Goal: Transaction & Acquisition: Download file/media

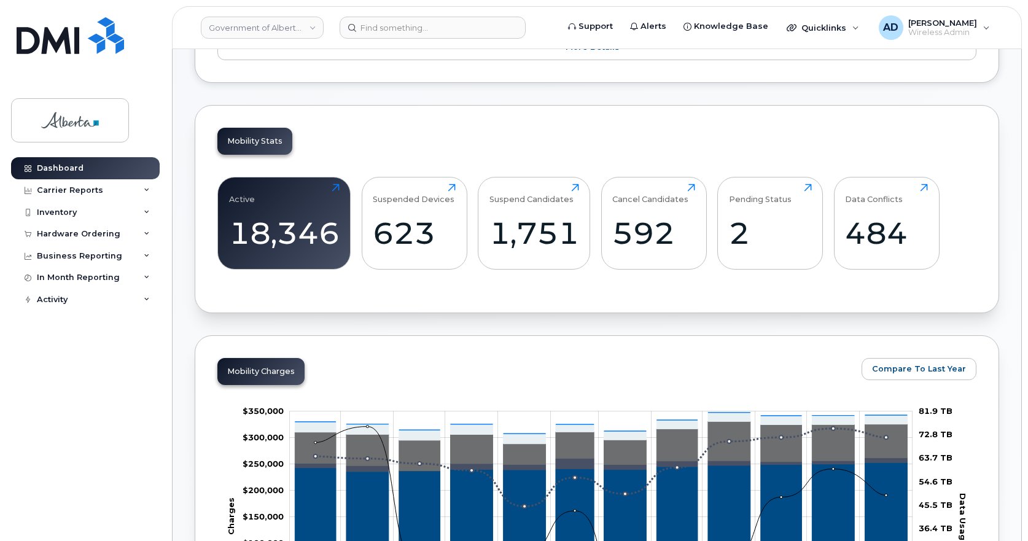
scroll to position [460, 0]
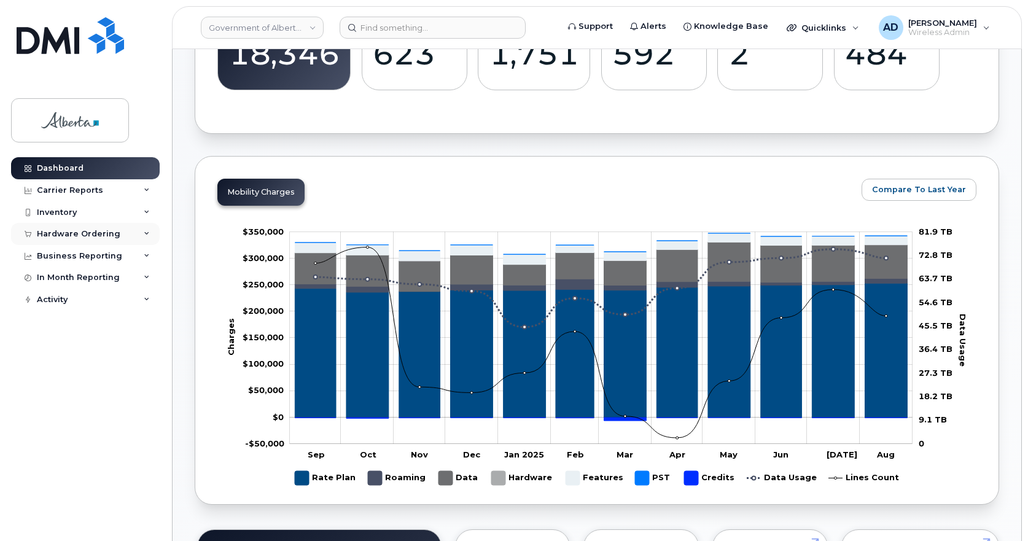
click at [149, 236] on icon at bounding box center [147, 234] width 6 height 6
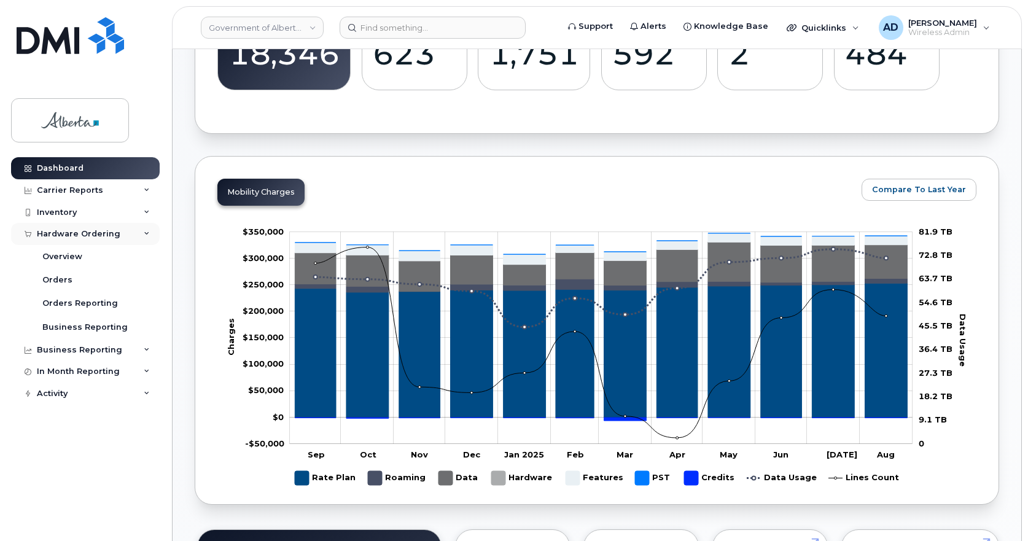
click at [147, 237] on icon at bounding box center [147, 234] width 6 height 6
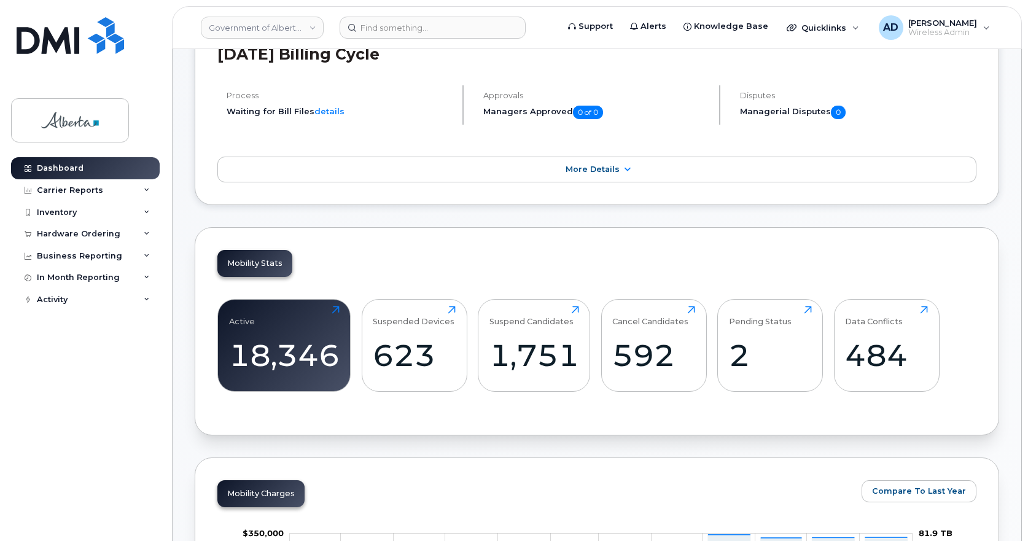
scroll to position [153, 0]
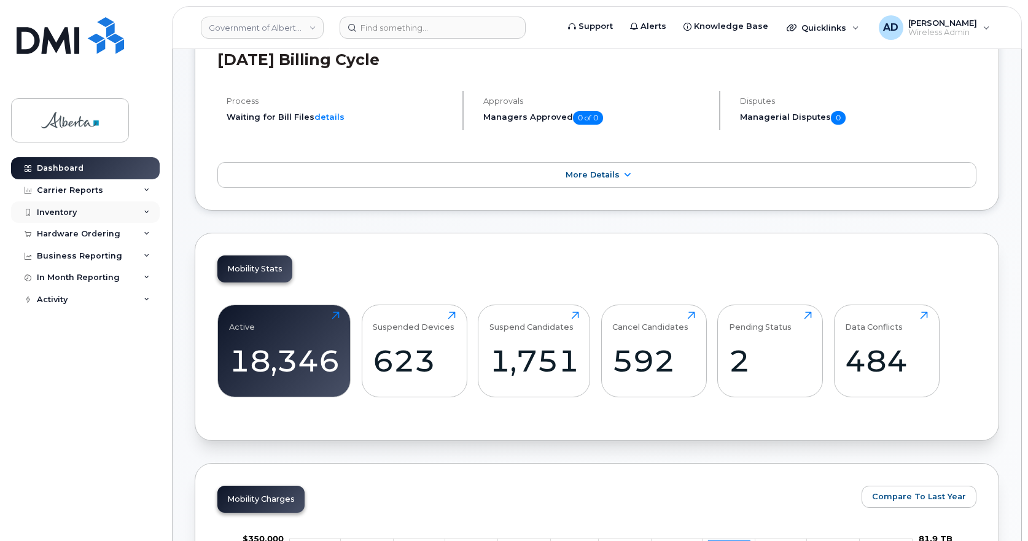
click at [57, 211] on div "Inventory" at bounding box center [57, 213] width 40 height 10
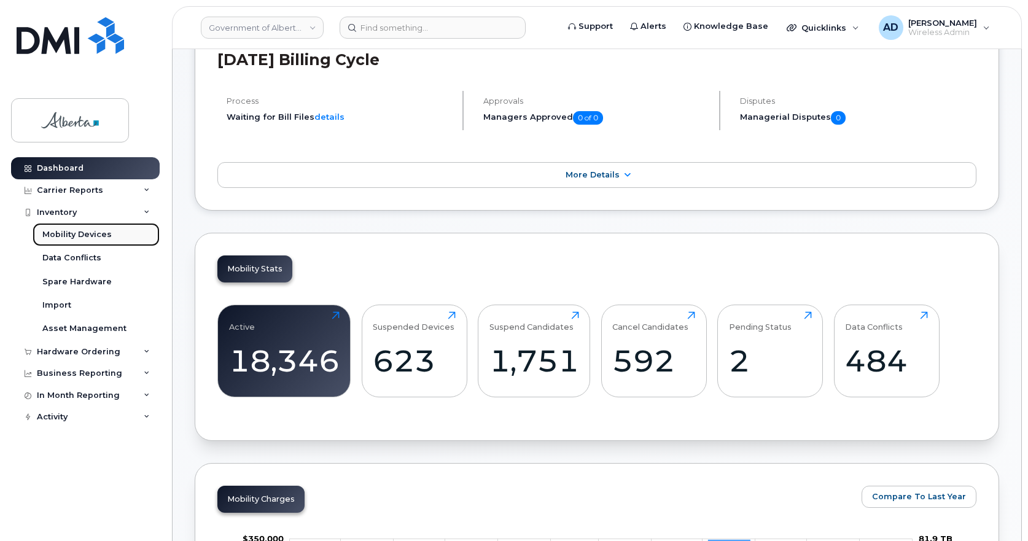
click at [85, 232] on div "Mobility Devices" at bounding box center [76, 234] width 69 height 11
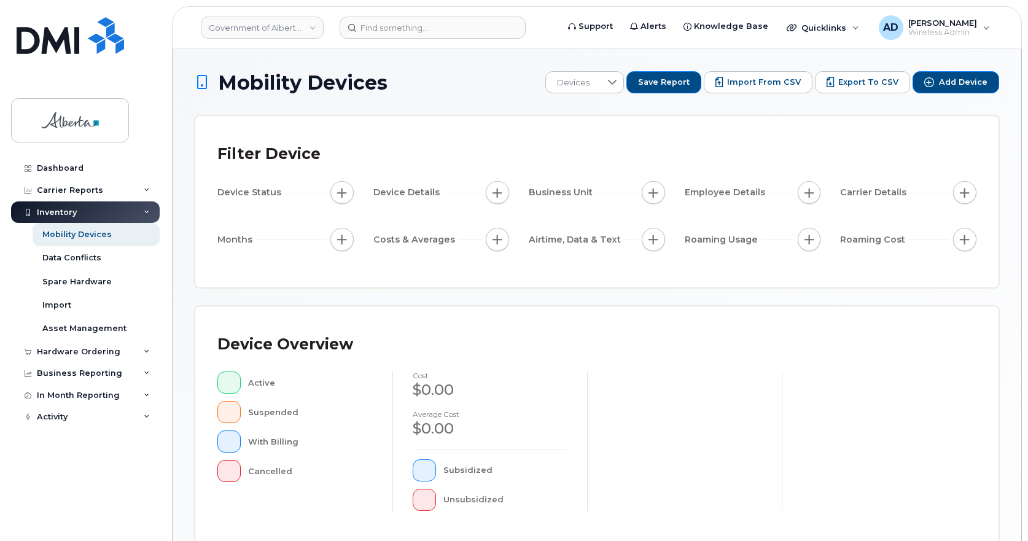
click at [47, 209] on div "Inventory" at bounding box center [57, 213] width 40 height 10
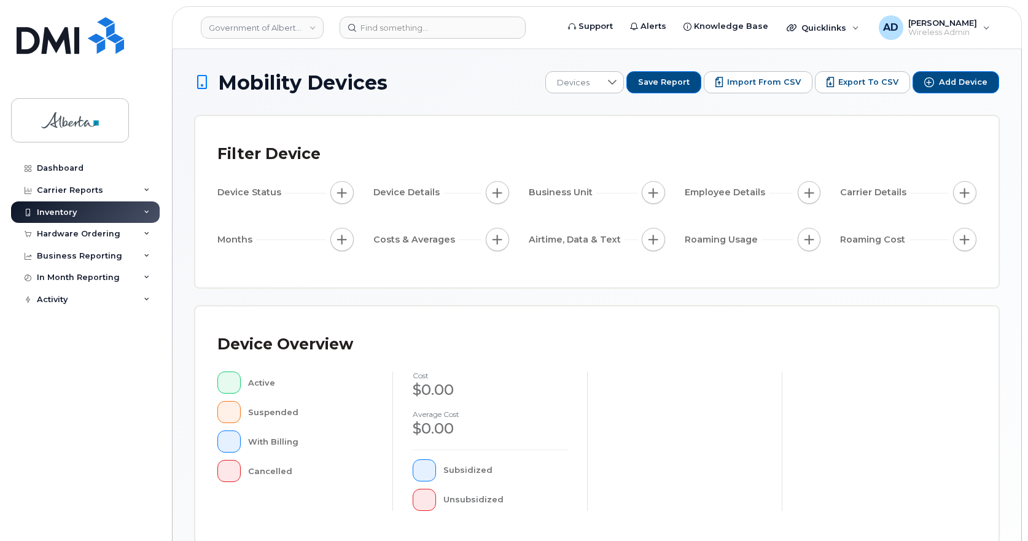
click at [47, 209] on div "Inventory" at bounding box center [57, 213] width 40 height 10
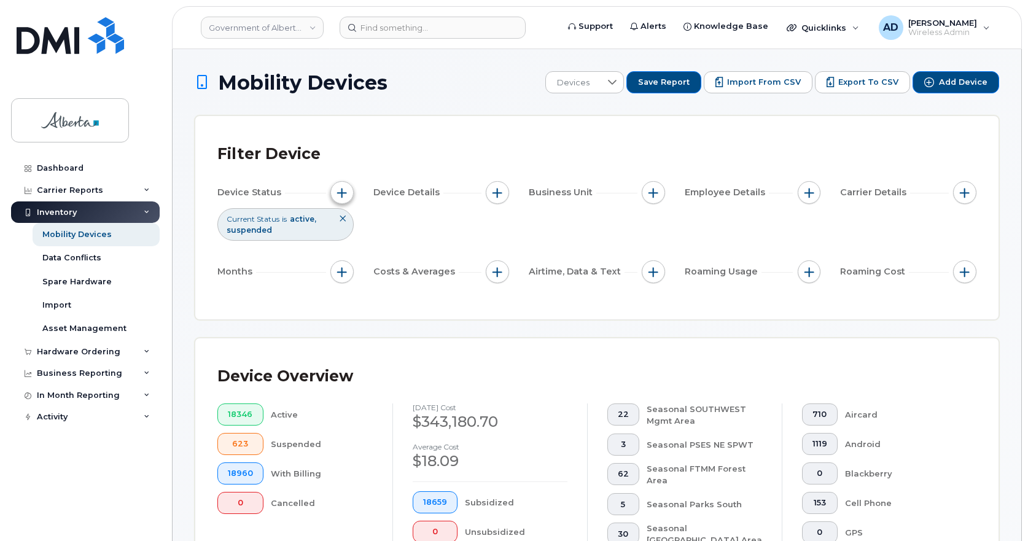
click at [338, 192] on span "button" at bounding box center [342, 193] width 10 height 10
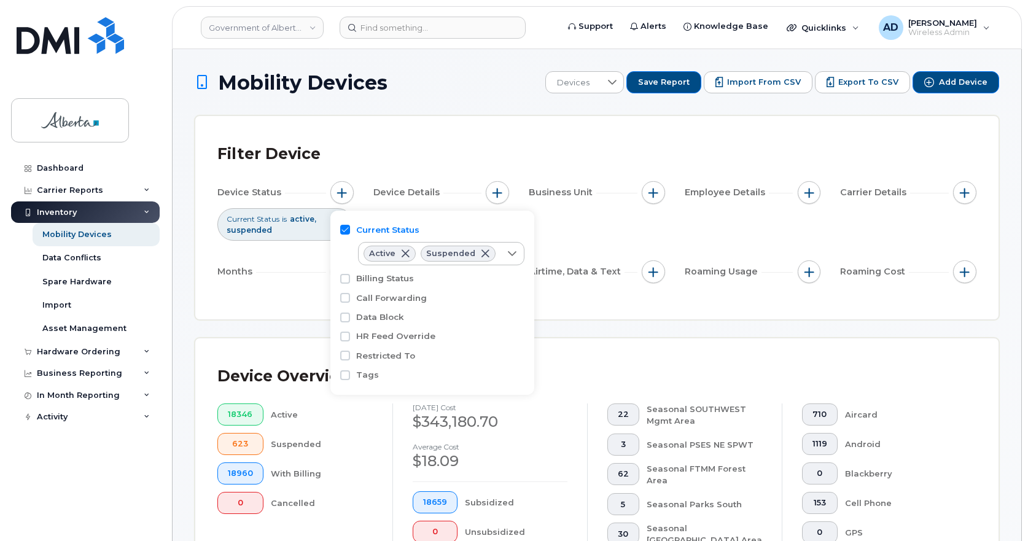
scroll to position [123, 0]
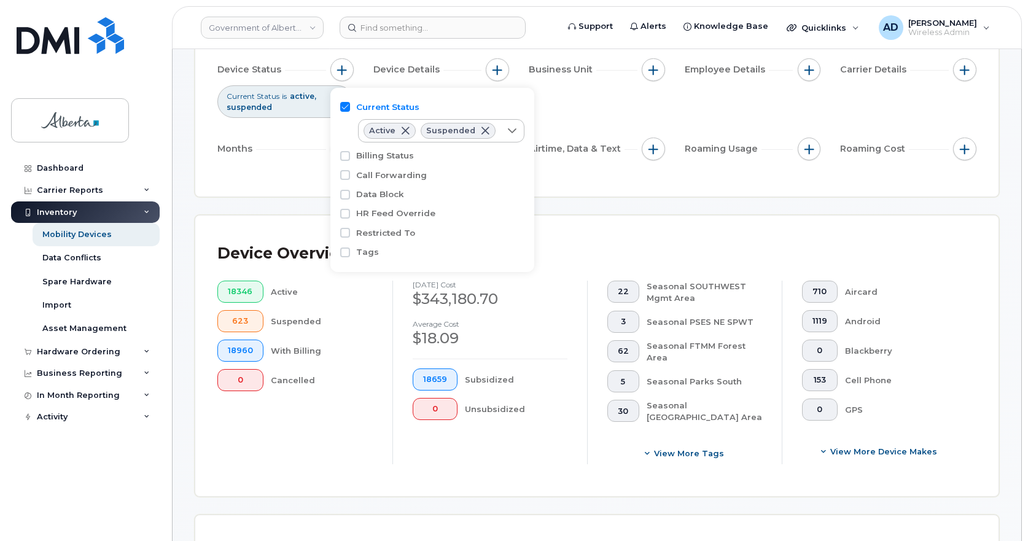
click at [264, 61] on div "Device Status" at bounding box center [285, 69] width 136 height 23
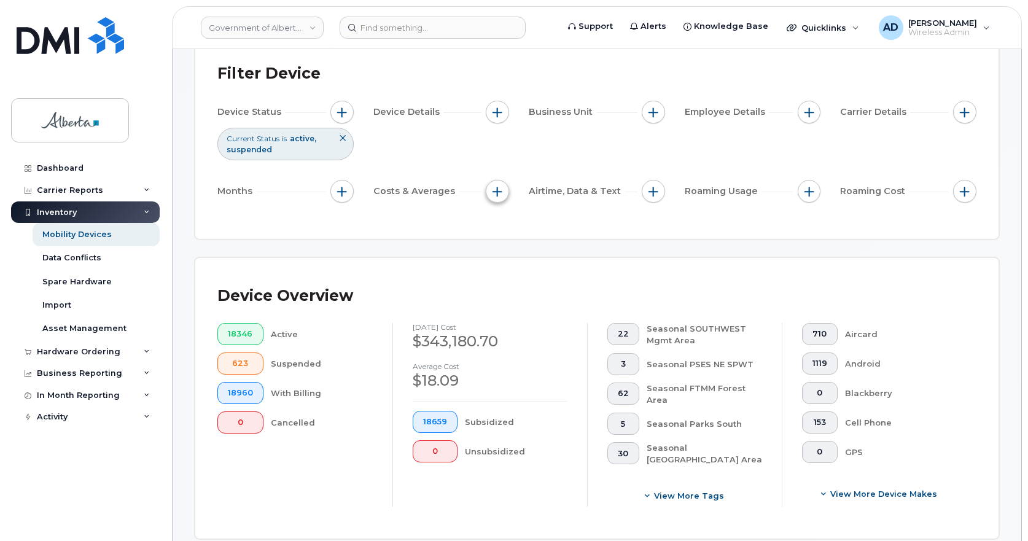
scroll to position [61, 0]
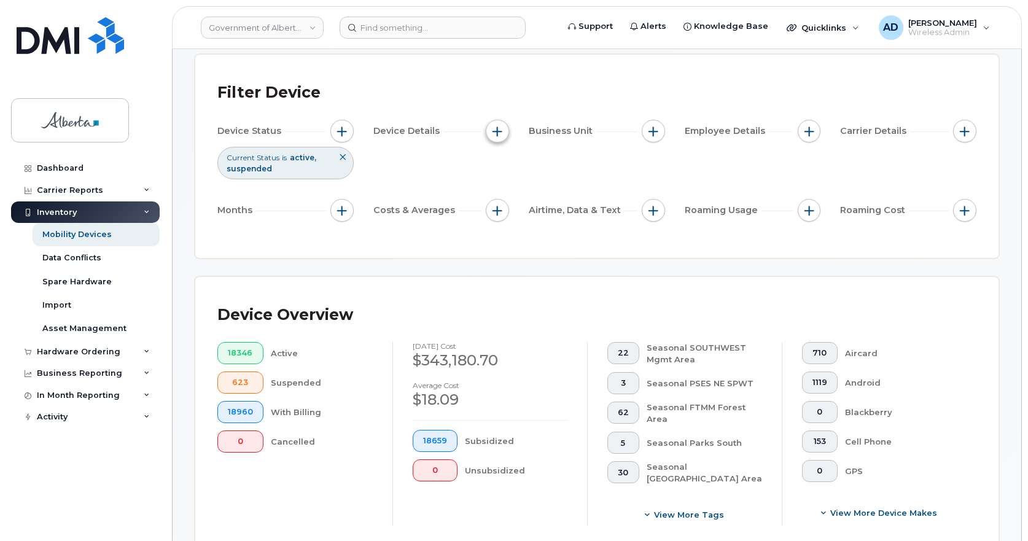
click at [495, 131] on span "button" at bounding box center [498, 132] width 10 height 10
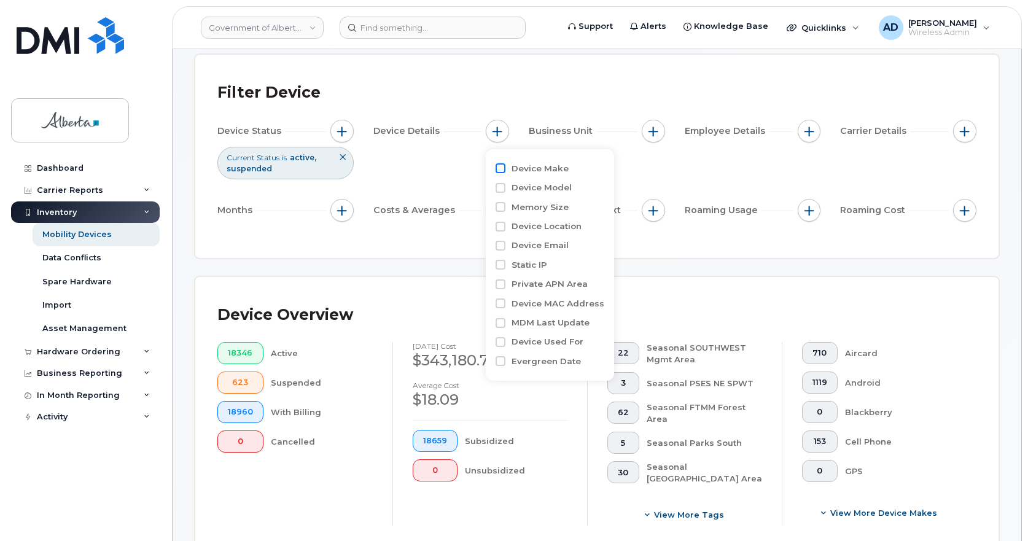
click at [499, 165] on input "Device Make" at bounding box center [501, 168] width 10 height 10
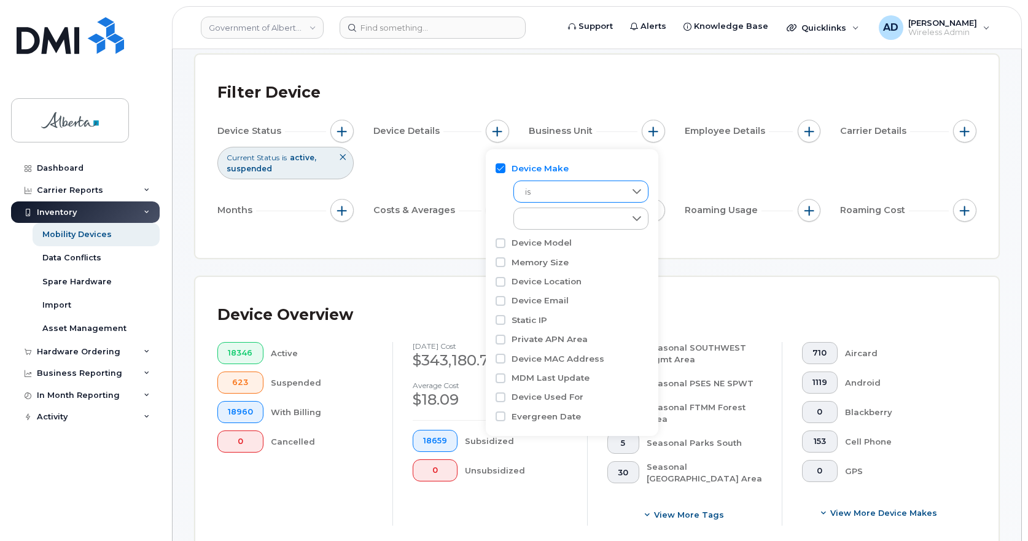
click at [638, 187] on icon at bounding box center [637, 192] width 10 height 10
click at [503, 168] on input "Device Make" at bounding box center [501, 168] width 10 height 10
checkbox input "false"
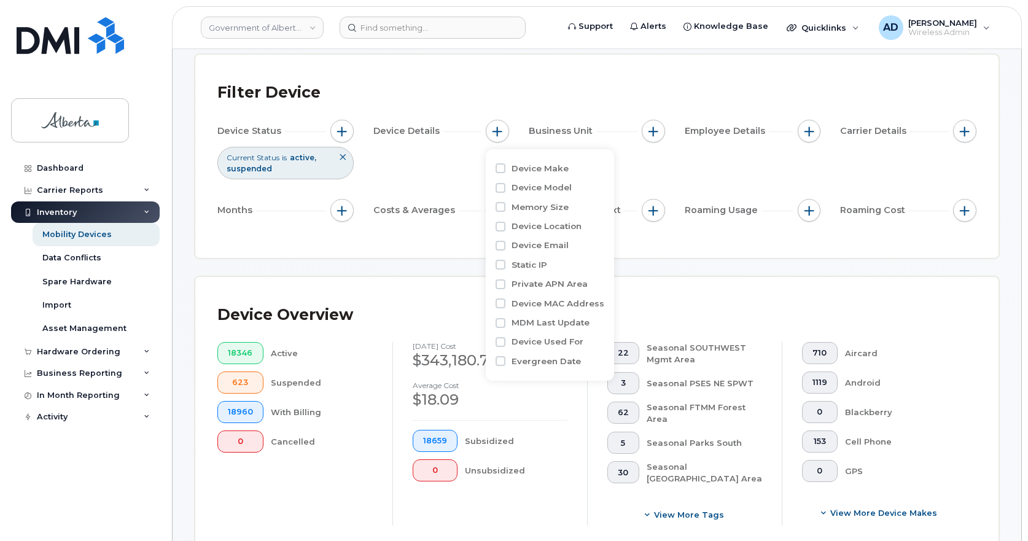
click at [546, 95] on div "Filter Device" at bounding box center [596, 93] width 759 height 32
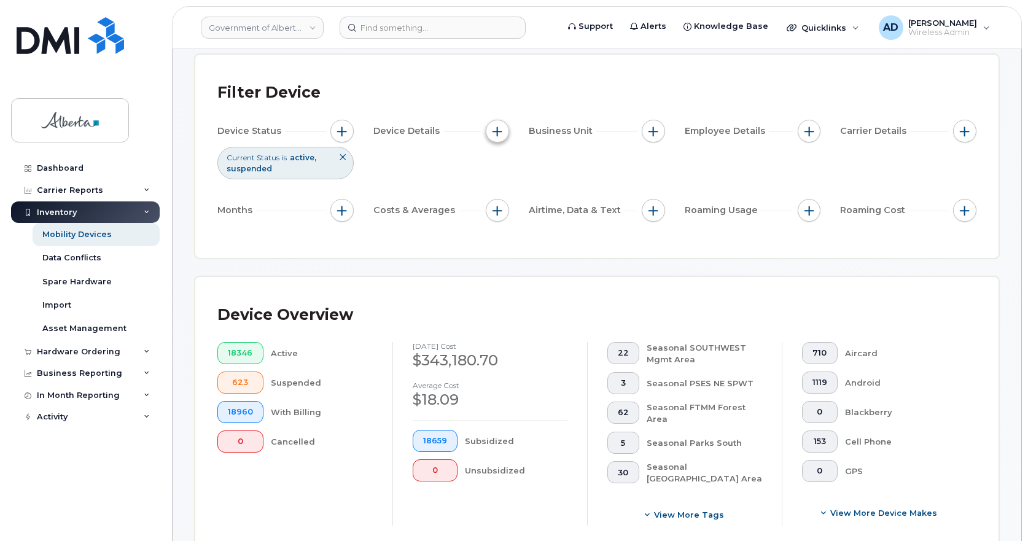
click at [497, 130] on span "button" at bounding box center [498, 132] width 10 height 10
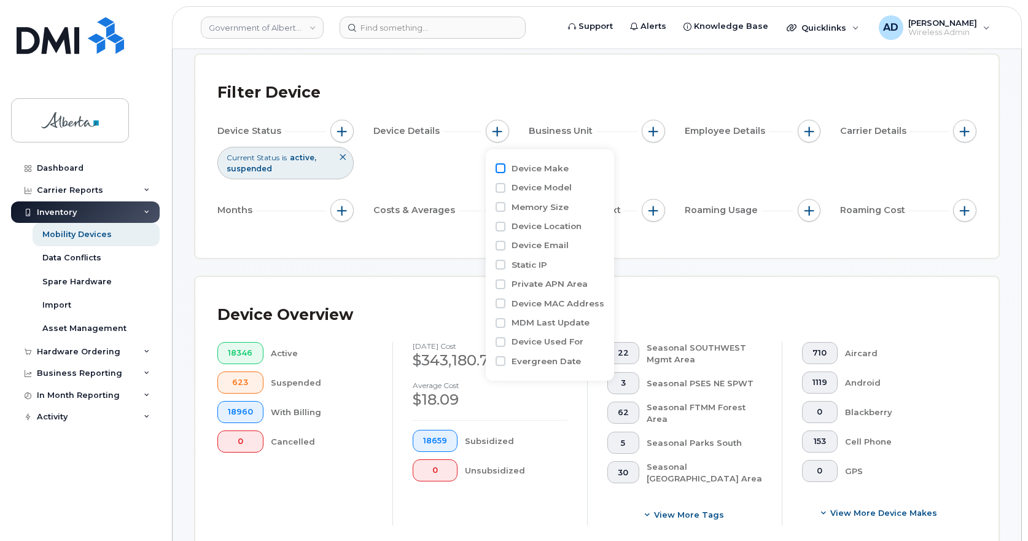
click at [501, 168] on input "Device Make" at bounding box center [501, 168] width 10 height 10
checkbox input "true"
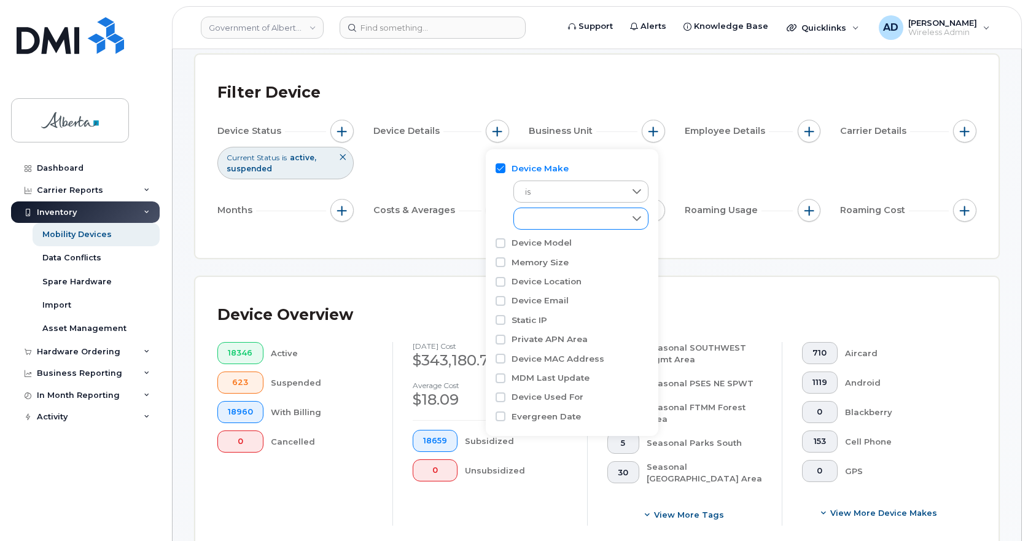
click at [630, 216] on div at bounding box center [636, 218] width 23 height 21
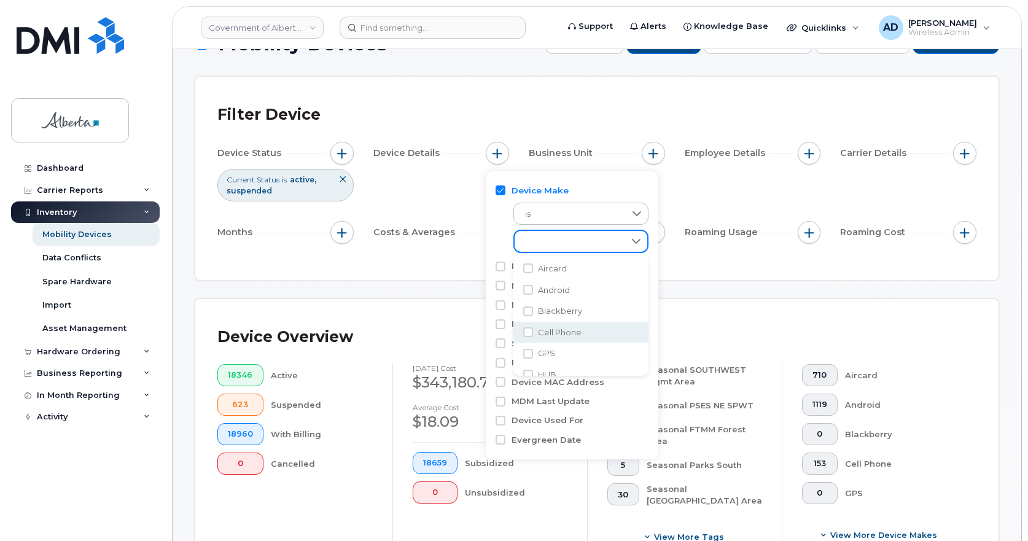
scroll to position [0, 0]
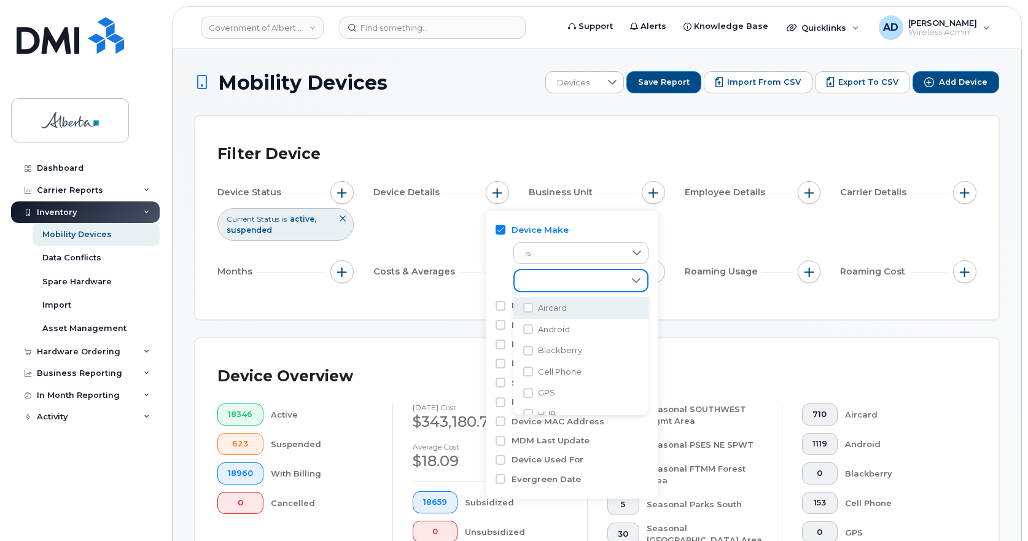
click at [552, 166] on div "Filter Device" at bounding box center [596, 154] width 759 height 32
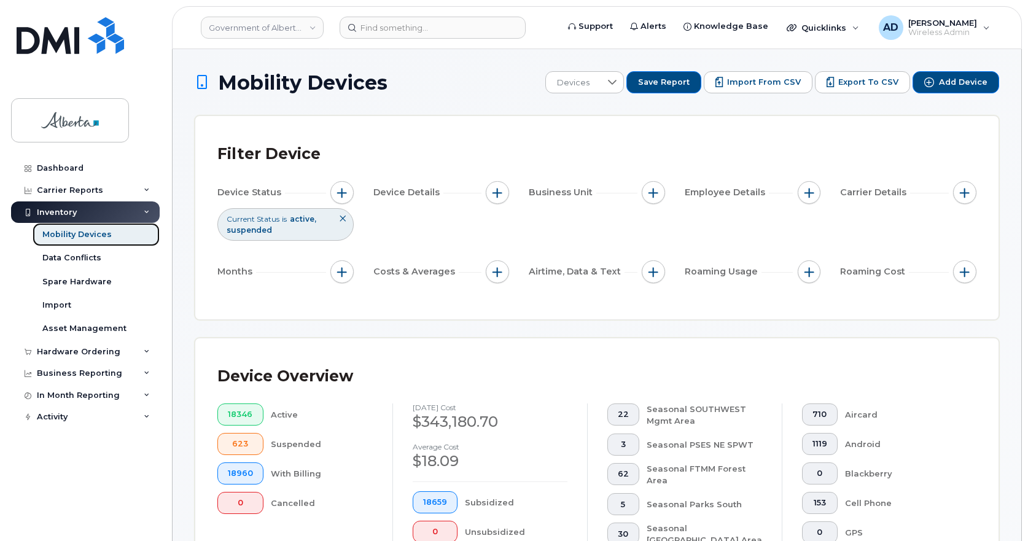
click at [84, 232] on div "Mobility Devices" at bounding box center [76, 234] width 69 height 11
click at [341, 274] on span "button" at bounding box center [342, 272] width 10 height 10
click at [493, 276] on span "button" at bounding box center [498, 272] width 10 height 10
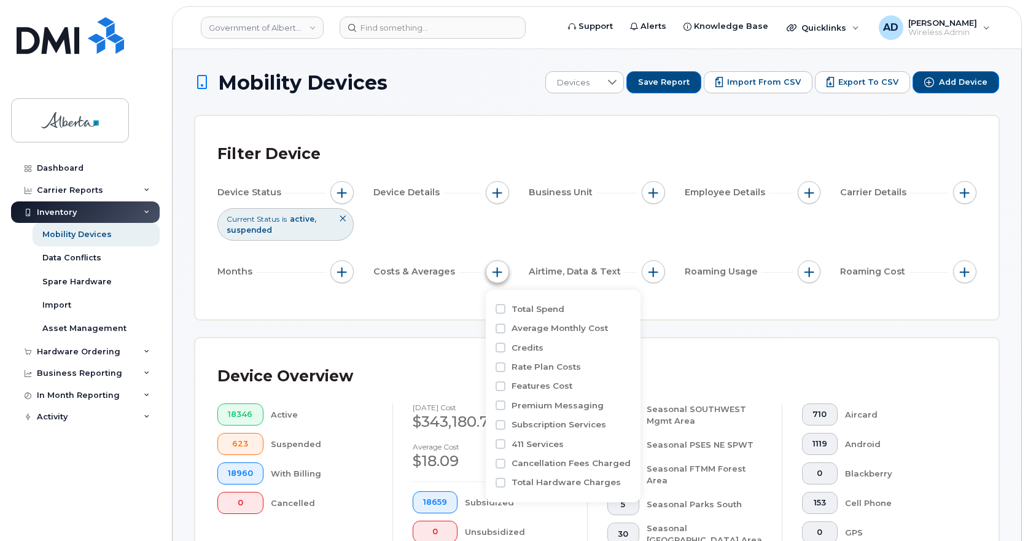
click at [493, 276] on span "button" at bounding box center [498, 272] width 10 height 10
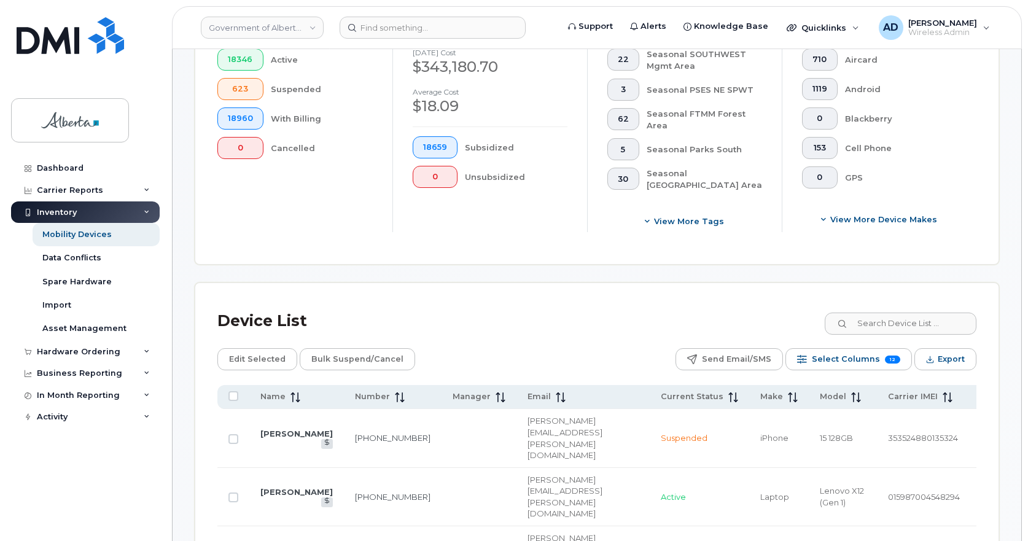
scroll to position [369, 0]
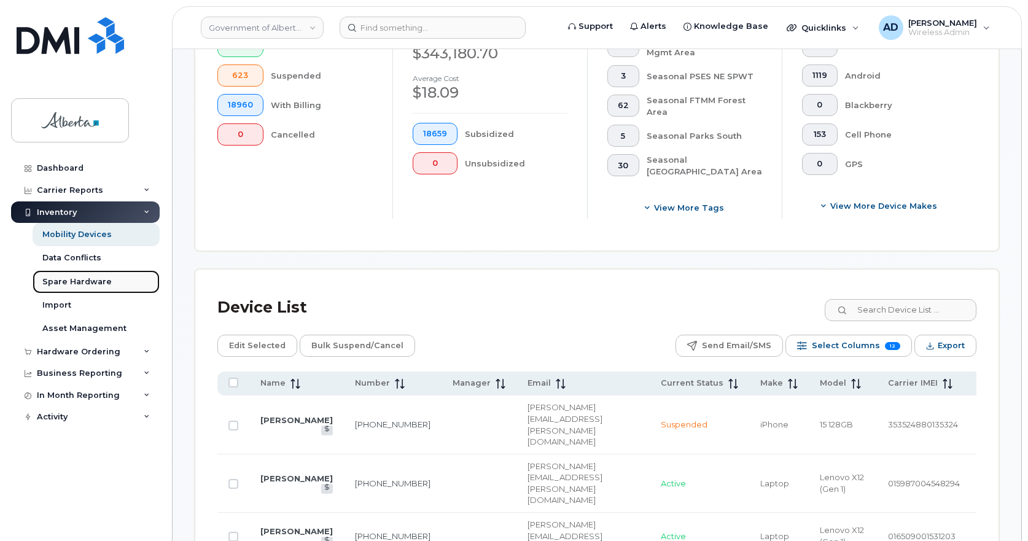
click at [77, 284] on div "Spare Hardware" at bounding box center [76, 281] width 69 height 11
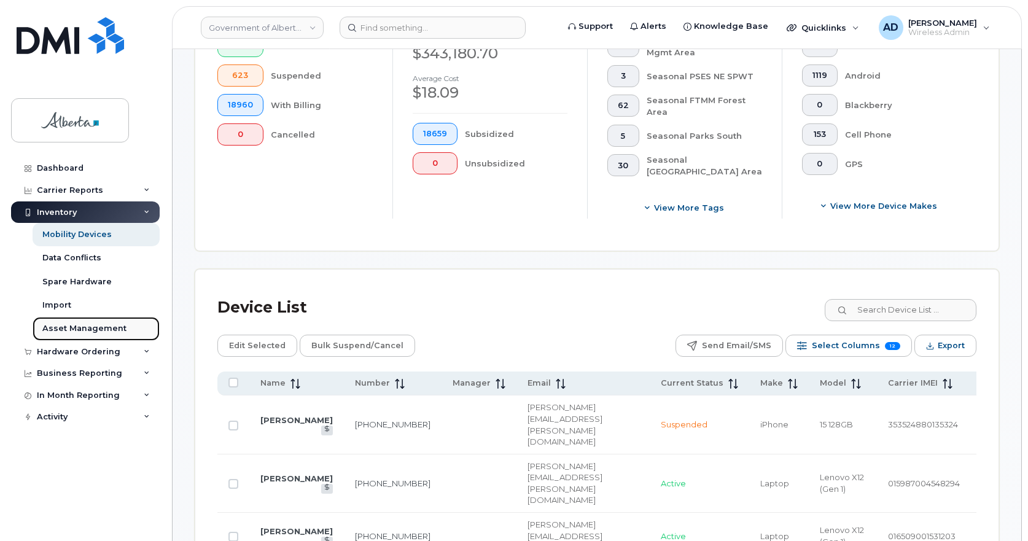
click at [73, 330] on div "Asset Management" at bounding box center [84, 328] width 84 height 11
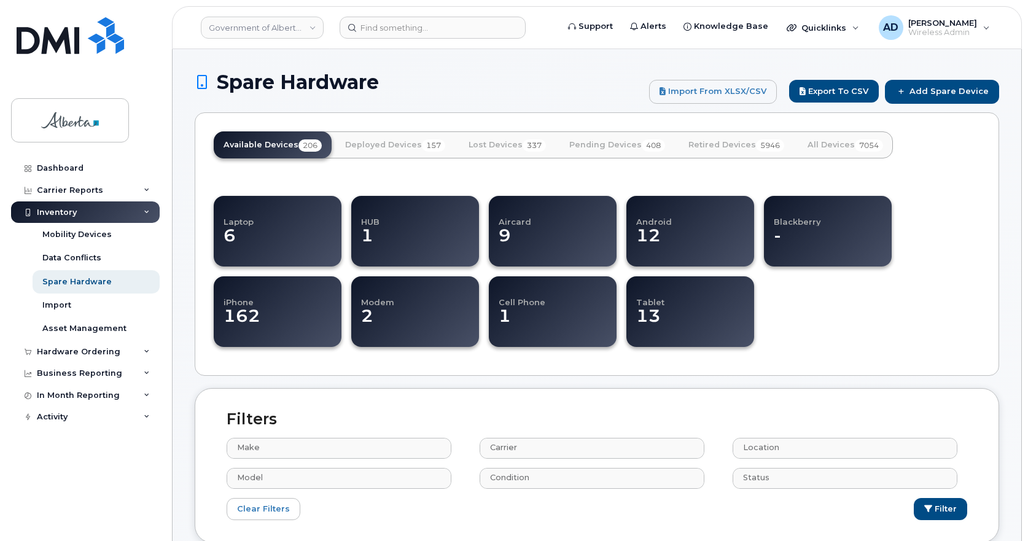
select select
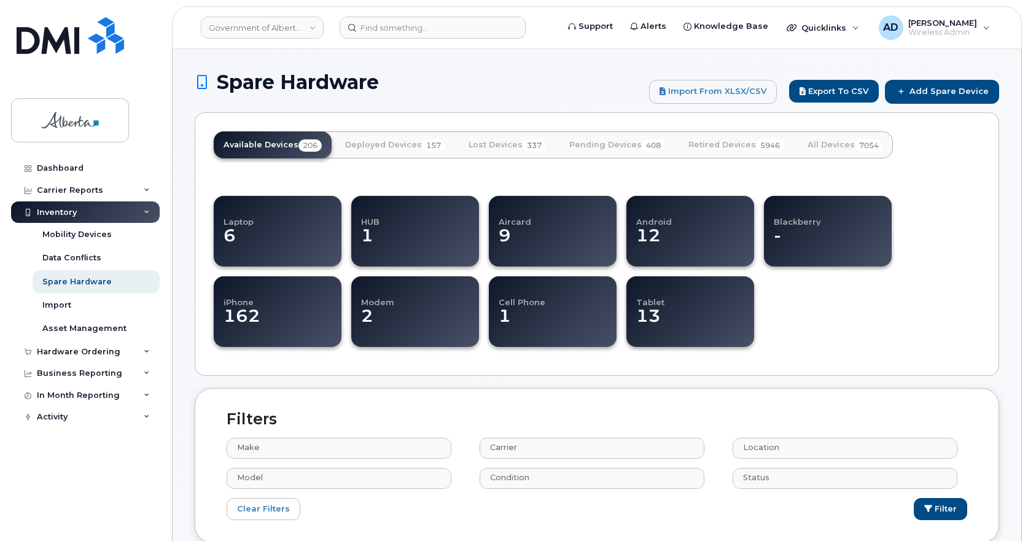
select select
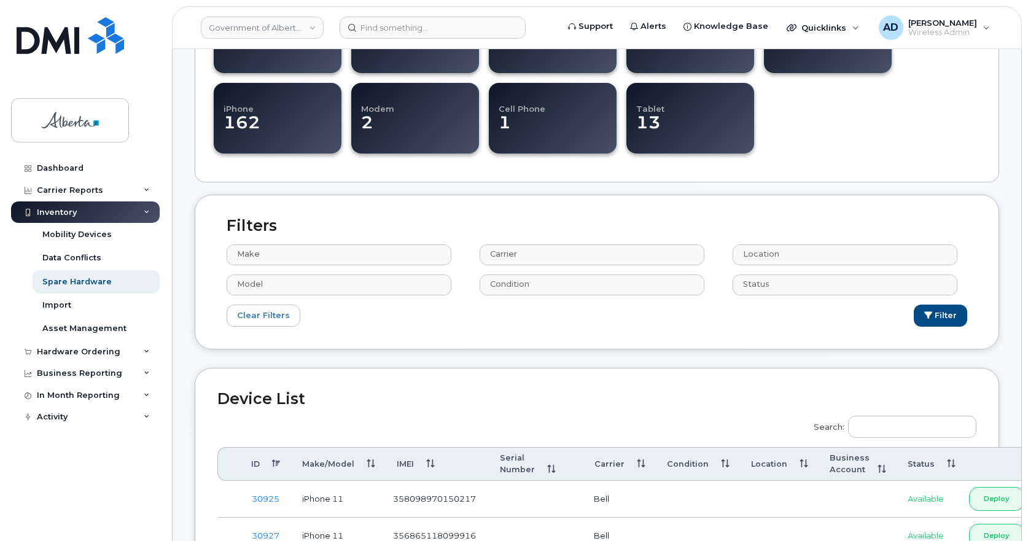
scroll to position [61, 0]
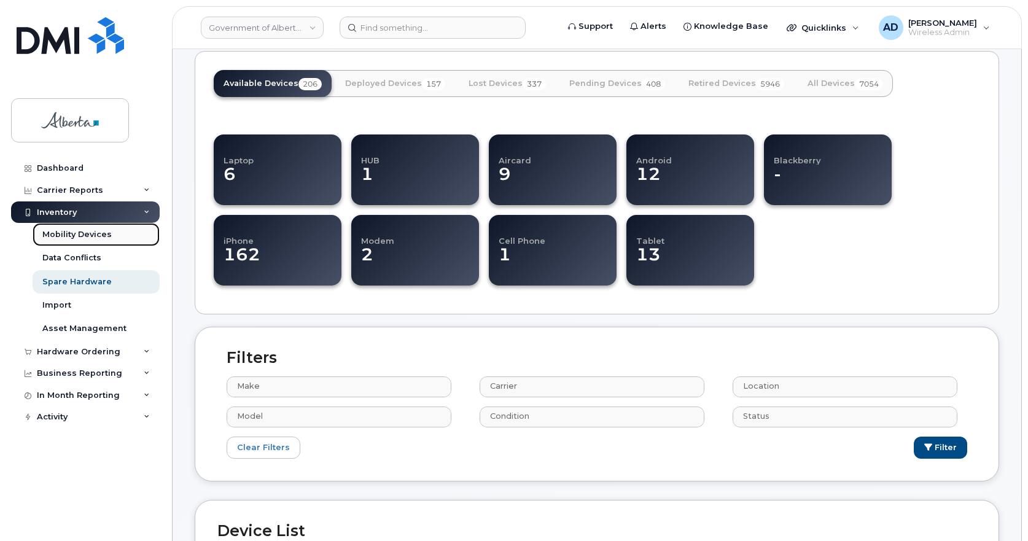
click at [88, 235] on div "Mobility Devices" at bounding box center [76, 234] width 69 height 11
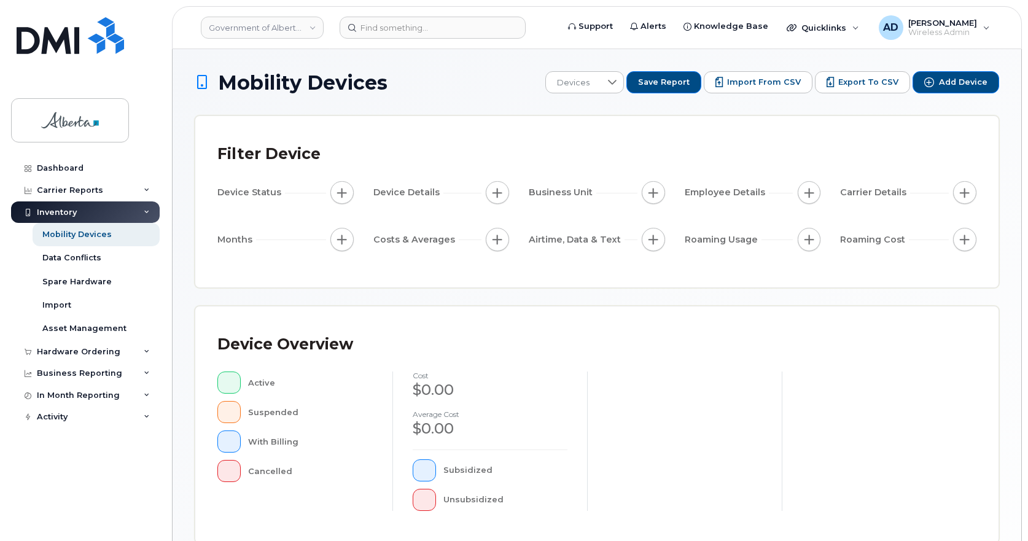
click at [539, 194] on span "Business Unit" at bounding box center [563, 192] width 68 height 13
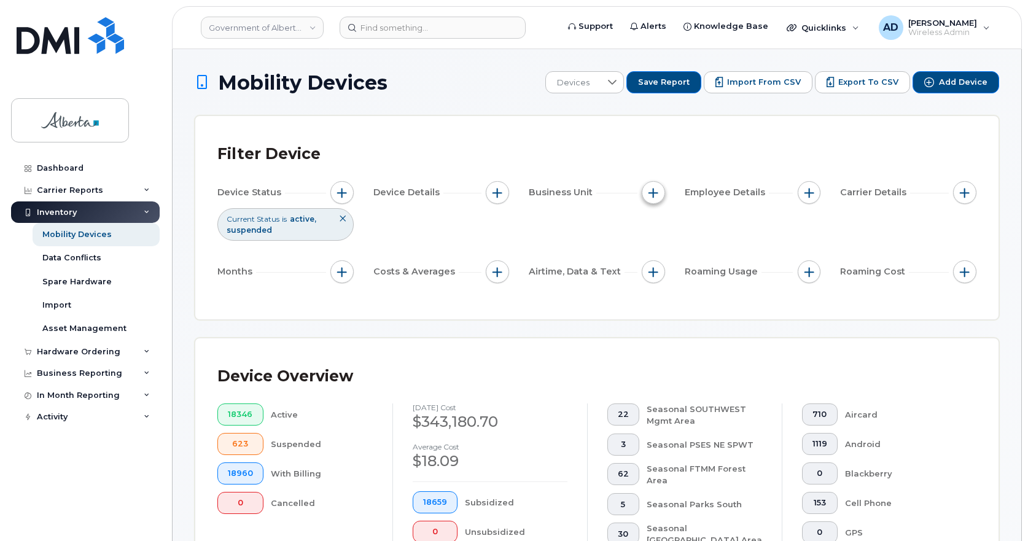
click at [658, 189] on span "button" at bounding box center [654, 193] width 10 height 10
click at [656, 249] on input "BU" at bounding box center [657, 250] width 10 height 10
checkbox input "true"
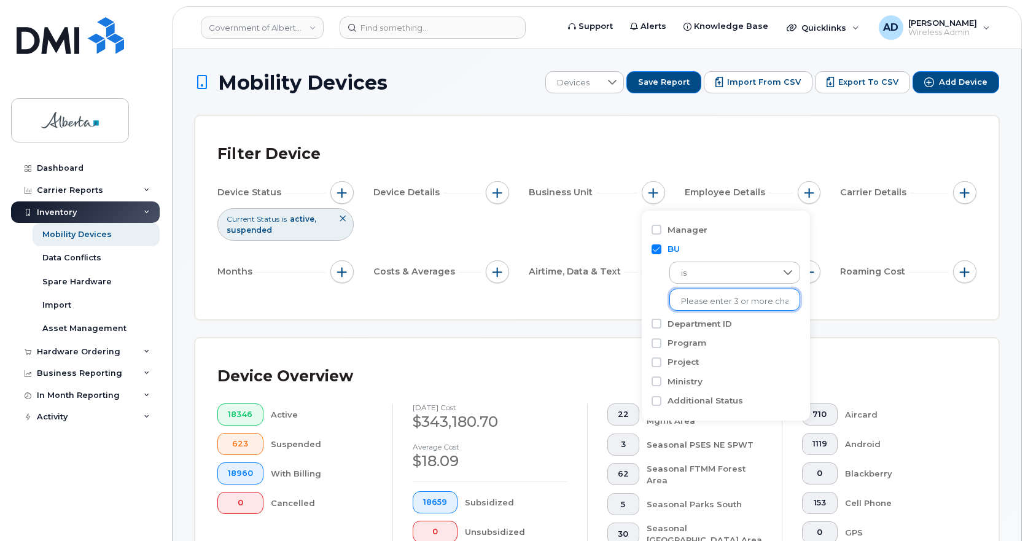
click at [713, 301] on input "text" at bounding box center [735, 301] width 108 height 11
type input "022"
click at [709, 321] on li "- 022A - ACSW" at bounding box center [729, 327] width 119 height 23
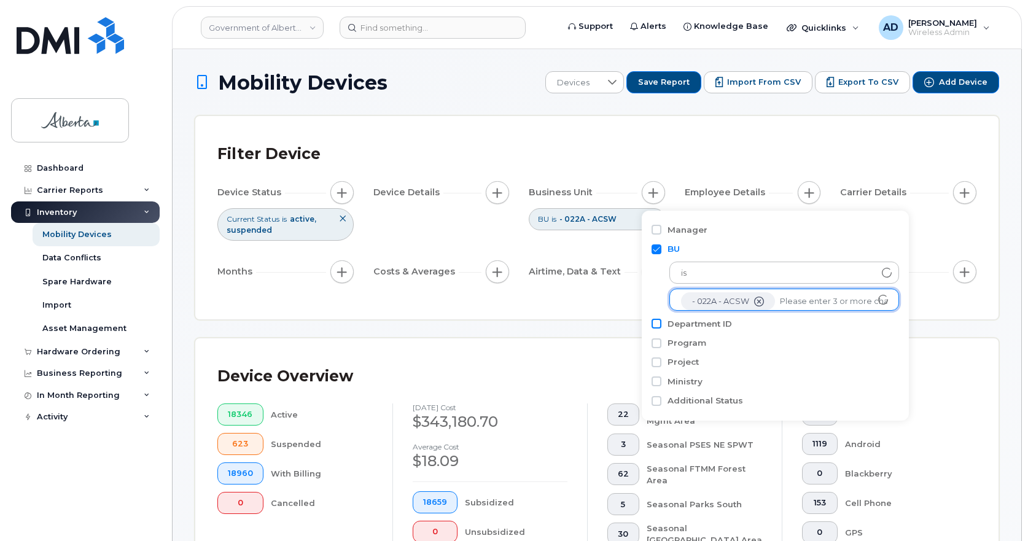
click at [655, 326] on input "Department ID" at bounding box center [657, 324] width 10 height 10
checkbox input "true"
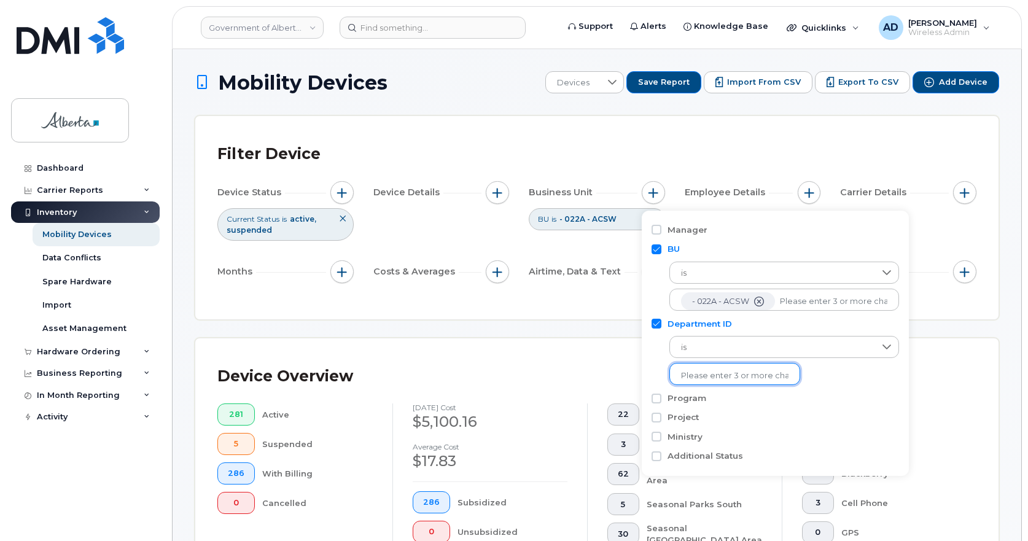
click at [718, 379] on input "text" at bounding box center [735, 375] width 108 height 11
type input "0387"
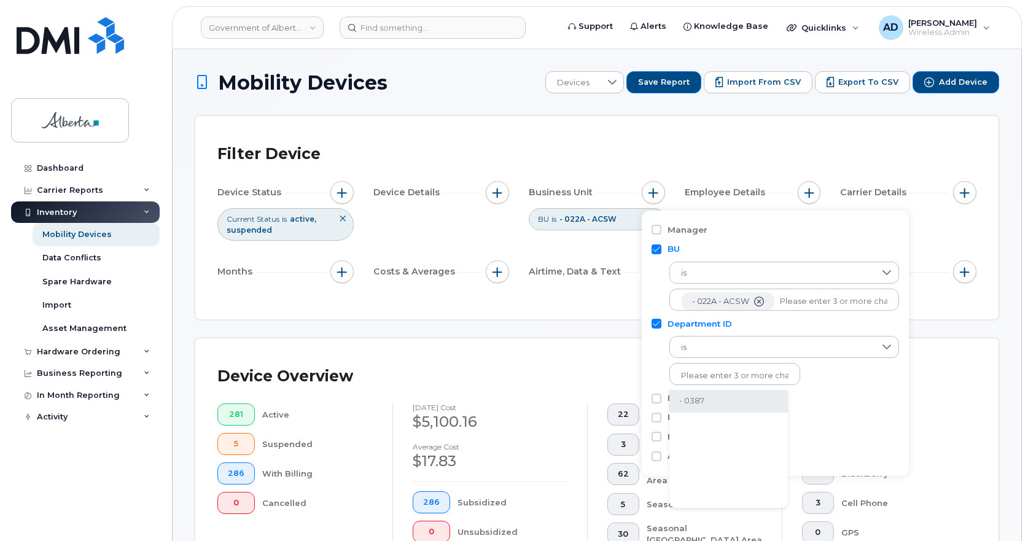
click at [689, 397] on li "- 0387" at bounding box center [729, 401] width 119 height 23
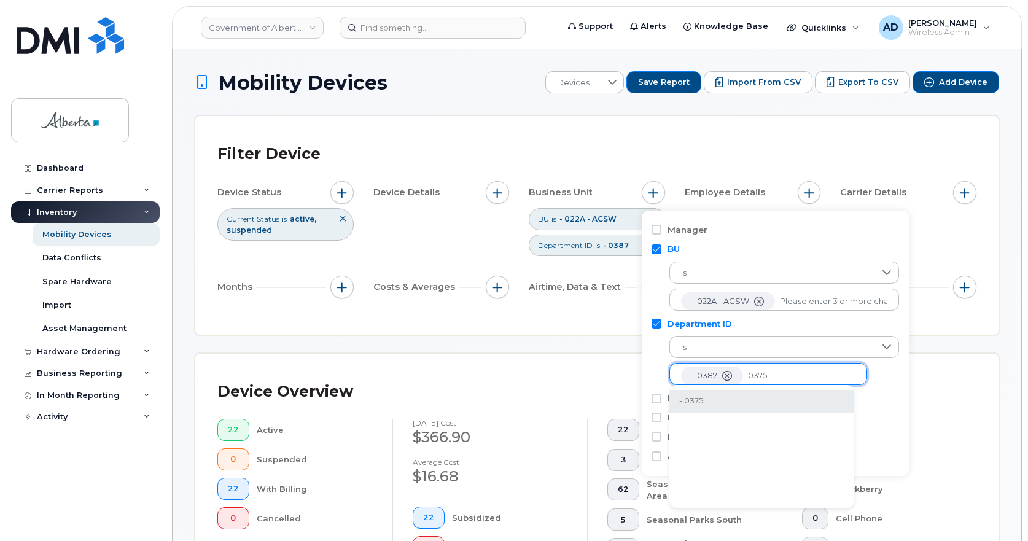
type input "0375"
drag, startPoint x: 696, startPoint y: 397, endPoint x: 758, endPoint y: 386, distance: 63.1
click at [696, 397] on li "- 0375" at bounding box center [762, 401] width 185 height 23
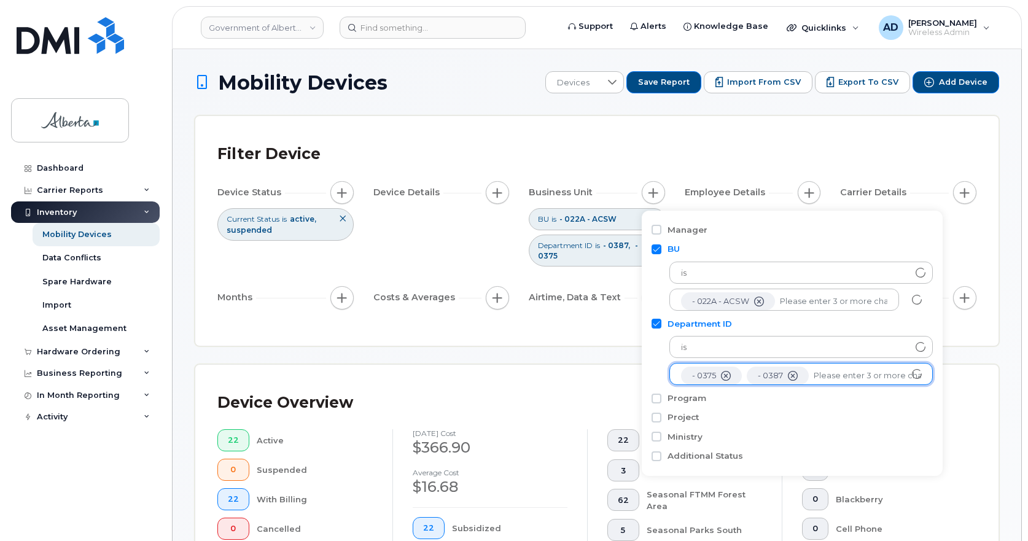
click at [964, 401] on div "Device Overview" at bounding box center [596, 403] width 759 height 32
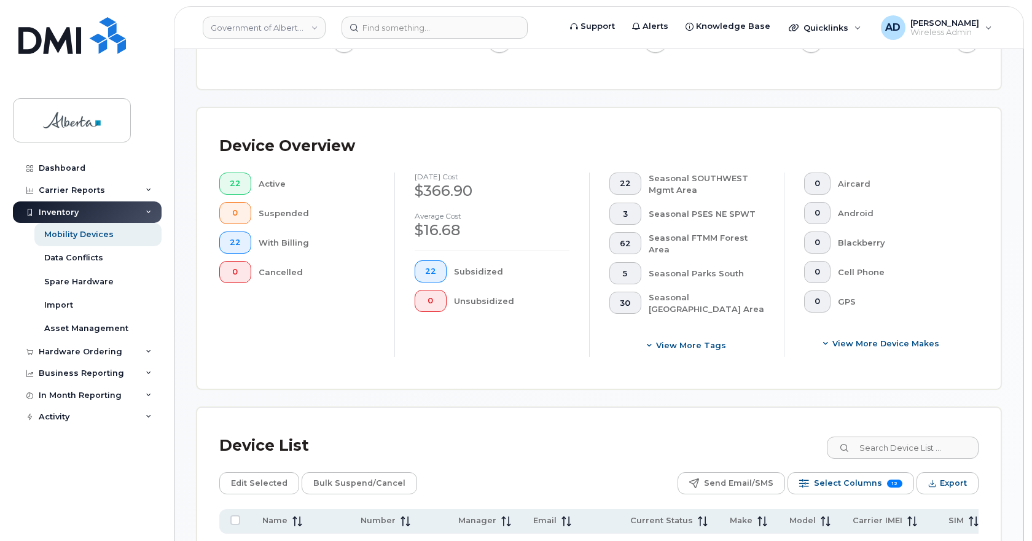
scroll to position [430, 0]
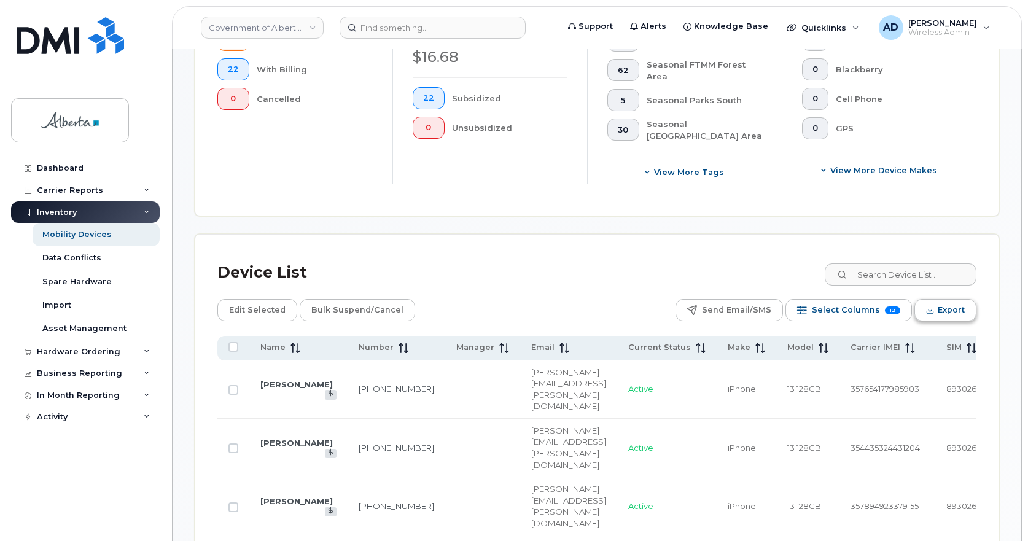
click at [939, 311] on span "Export" at bounding box center [951, 310] width 27 height 18
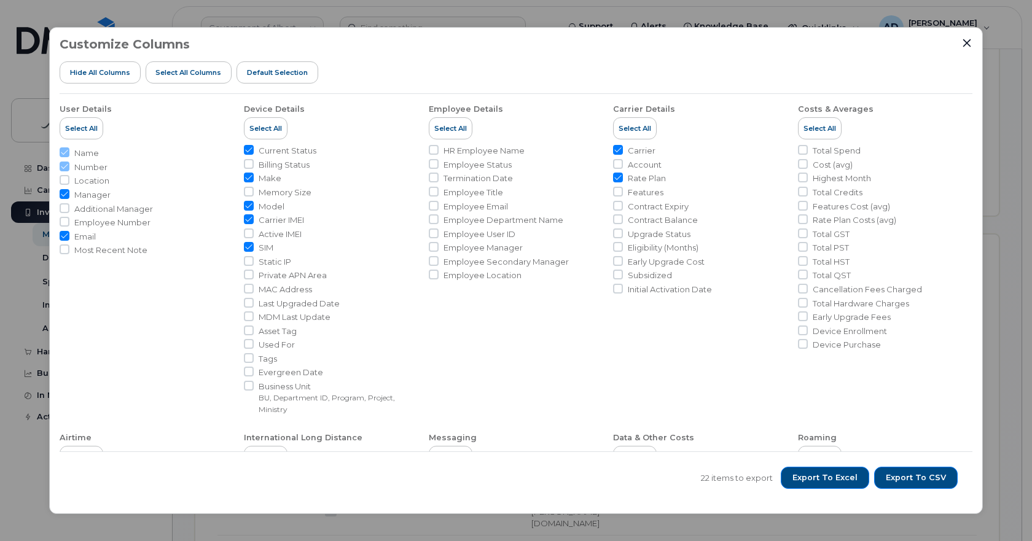
click at [61, 196] on input "Manager" at bounding box center [65, 194] width 10 height 10
checkbox input "false"
drag, startPoint x: 251, startPoint y: 358, endPoint x: 547, endPoint y: 348, distance: 295.7
click at [245, 360] on input "Tags" at bounding box center [249, 358] width 10 height 10
checkbox input "true"
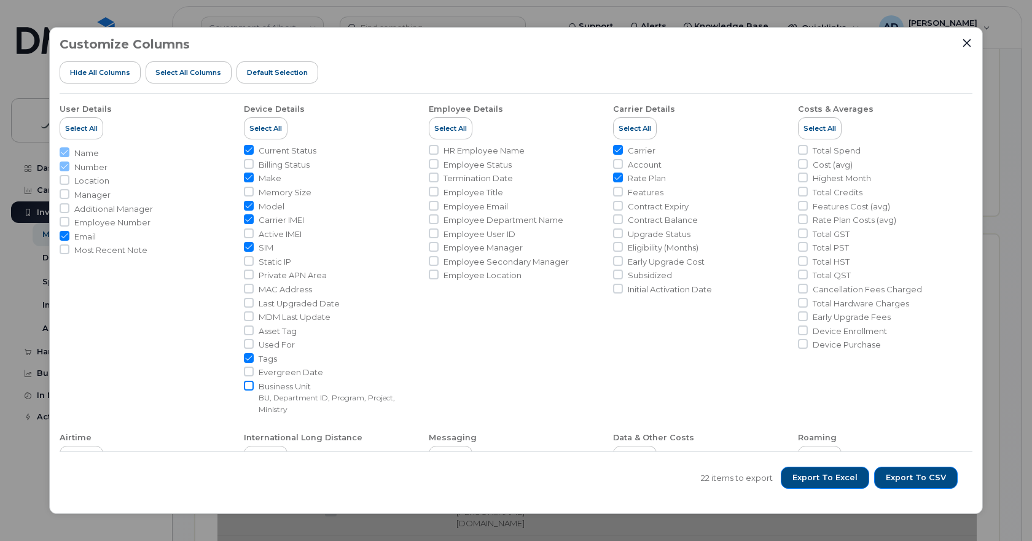
click at [252, 386] on input "Business Unit BU, Department ID, Program, Project, Ministry" at bounding box center [249, 386] width 10 height 10
checkbox input "true"
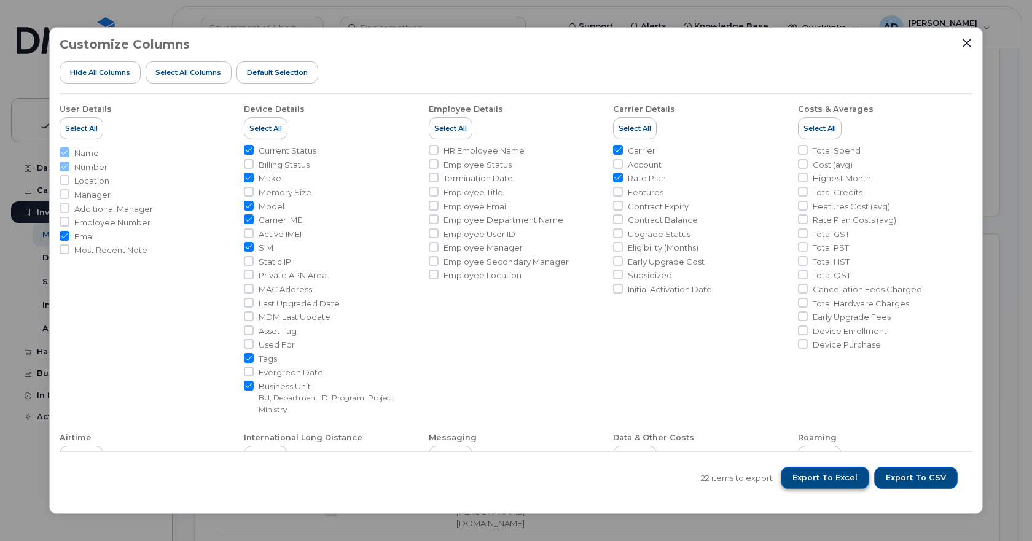
click at [832, 482] on span "Export to Excel" at bounding box center [824, 477] width 65 height 11
click at [965, 41] on icon "Close" at bounding box center [967, 43] width 8 height 8
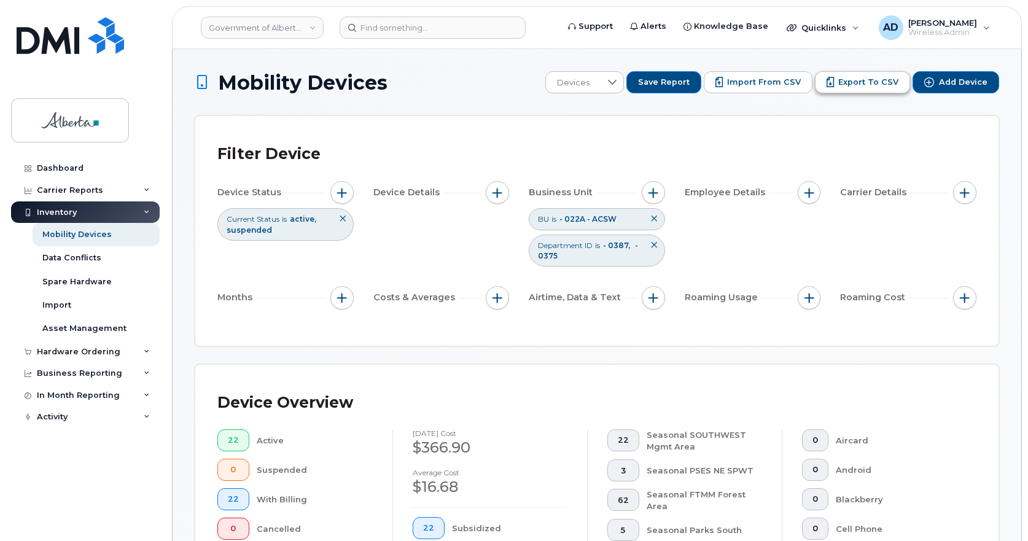
click at [886, 84] on span "Export to CSV" at bounding box center [869, 82] width 60 height 11
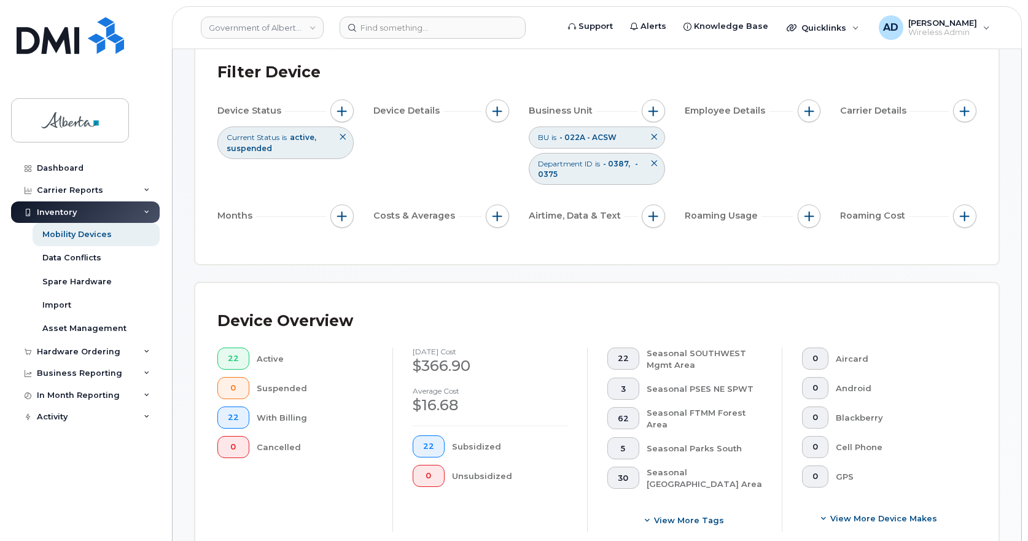
scroll to position [184, 0]
